Goal: Task Accomplishment & Management: Manage account settings

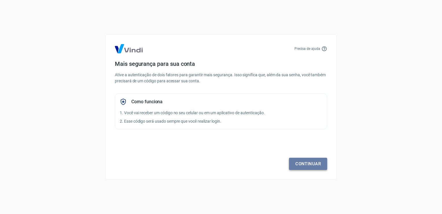
click at [298, 169] on link "Continuar" at bounding box center [308, 164] width 38 height 12
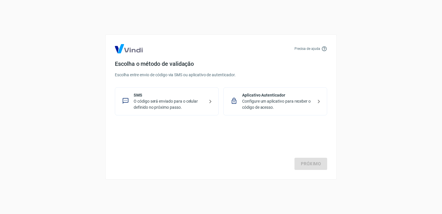
click at [176, 111] on div "SMS O código será enviado para o celular definido no próximo passo." at bounding box center [167, 101] width 104 height 28
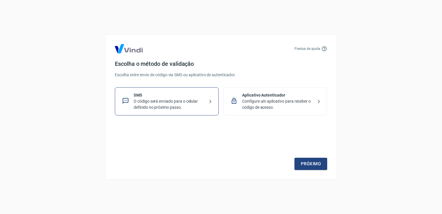
click at [269, 106] on p "Configure um aplicativo para receber o código de acesso." at bounding box center [277, 104] width 71 height 12
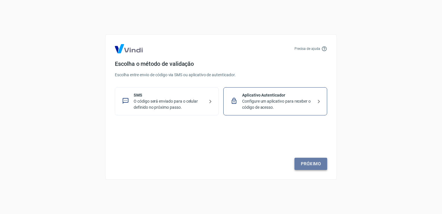
click at [313, 165] on link "Próximo" at bounding box center [311, 164] width 33 height 12
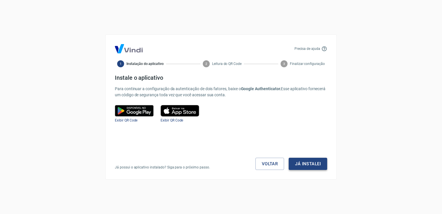
click at [303, 160] on button "Já instalei" at bounding box center [308, 164] width 39 height 12
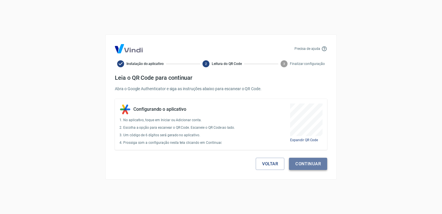
click at [305, 164] on button "Continuar" at bounding box center [308, 164] width 38 height 12
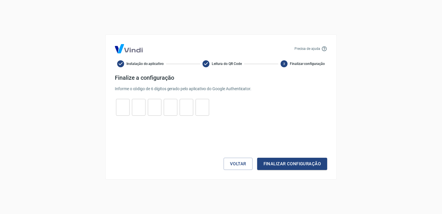
click at [117, 109] on input "tel" at bounding box center [123, 107] width 14 height 12
type input "3"
type input "9"
type input "8"
type input "5"
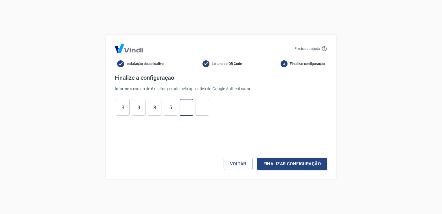
type input "3"
type input "9"
click at [257, 158] on button "Finalizar configuração" at bounding box center [292, 164] width 70 height 12
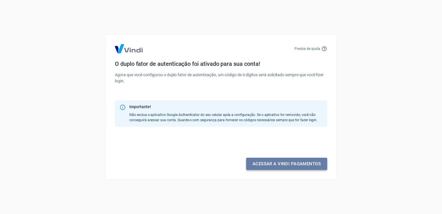
click at [266, 162] on link "Acessar a Vindi pagamentos" at bounding box center [286, 164] width 81 height 12
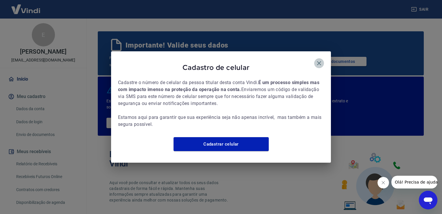
click at [319, 60] on icon "button" at bounding box center [319, 63] width 7 height 7
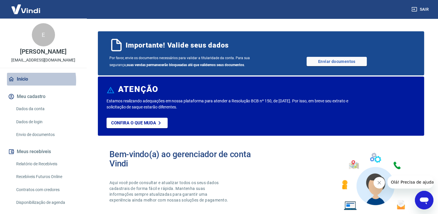
click at [26, 85] on link "Início" at bounding box center [43, 79] width 73 height 13
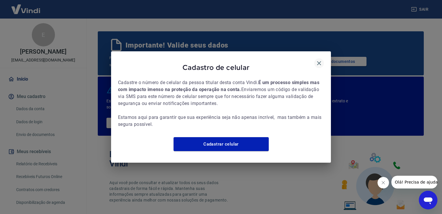
drag, startPoint x: 320, startPoint y: 59, endPoint x: 316, endPoint y: 62, distance: 4.8
click at [320, 60] on icon "button" at bounding box center [319, 63] width 7 height 7
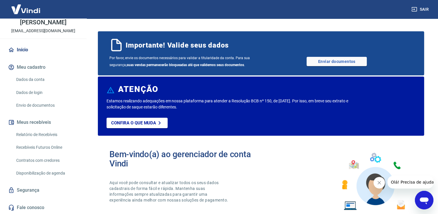
scroll to position [35, 0]
click at [47, 135] on link "Relatório de Recebíveis" at bounding box center [47, 135] width 66 height 12
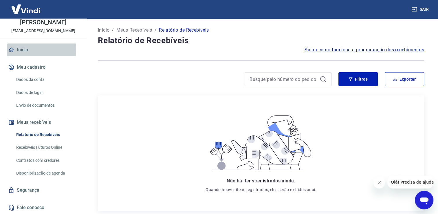
click at [19, 49] on link "Início" at bounding box center [43, 49] width 73 height 13
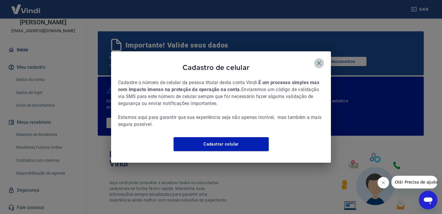
click at [319, 60] on icon "button" at bounding box center [319, 63] width 7 height 7
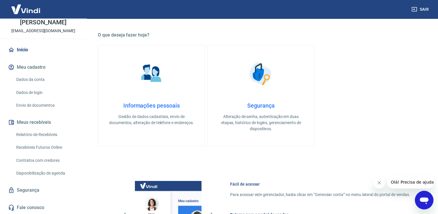
scroll to position [203, 0]
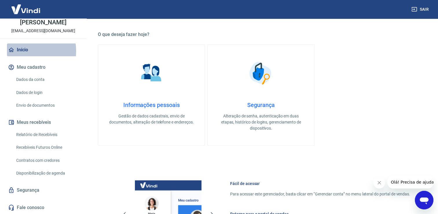
click at [21, 51] on link "Início" at bounding box center [43, 49] width 73 height 13
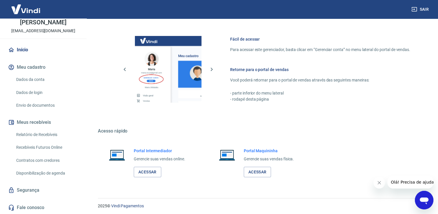
scroll to position [349, 0]
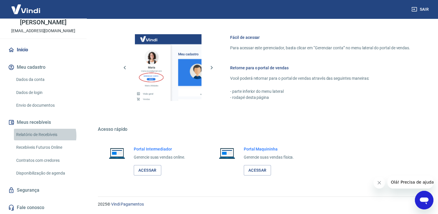
click at [45, 136] on link "Relatório de Recebíveis" at bounding box center [47, 135] width 66 height 12
